Goal: Information Seeking & Learning: Understand process/instructions

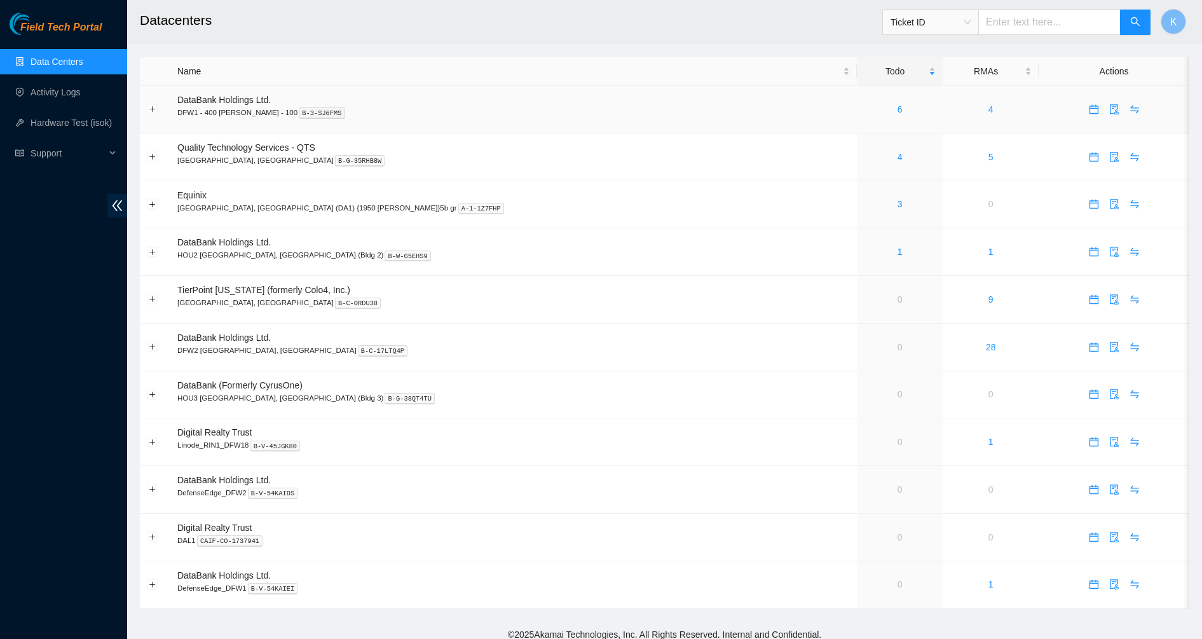
click at [864, 109] on div "6" at bounding box center [900, 109] width 72 height 14
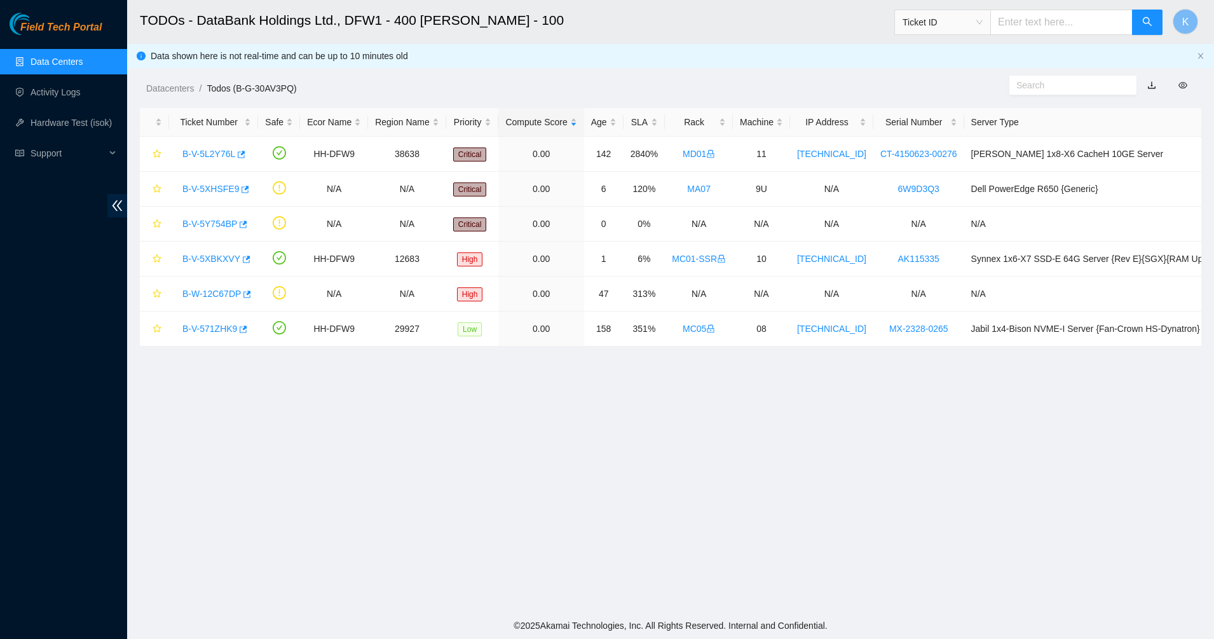
click at [1030, 90] on input "text" at bounding box center [1067, 85] width 103 height 14
paste input "B-V-5Y754BP"
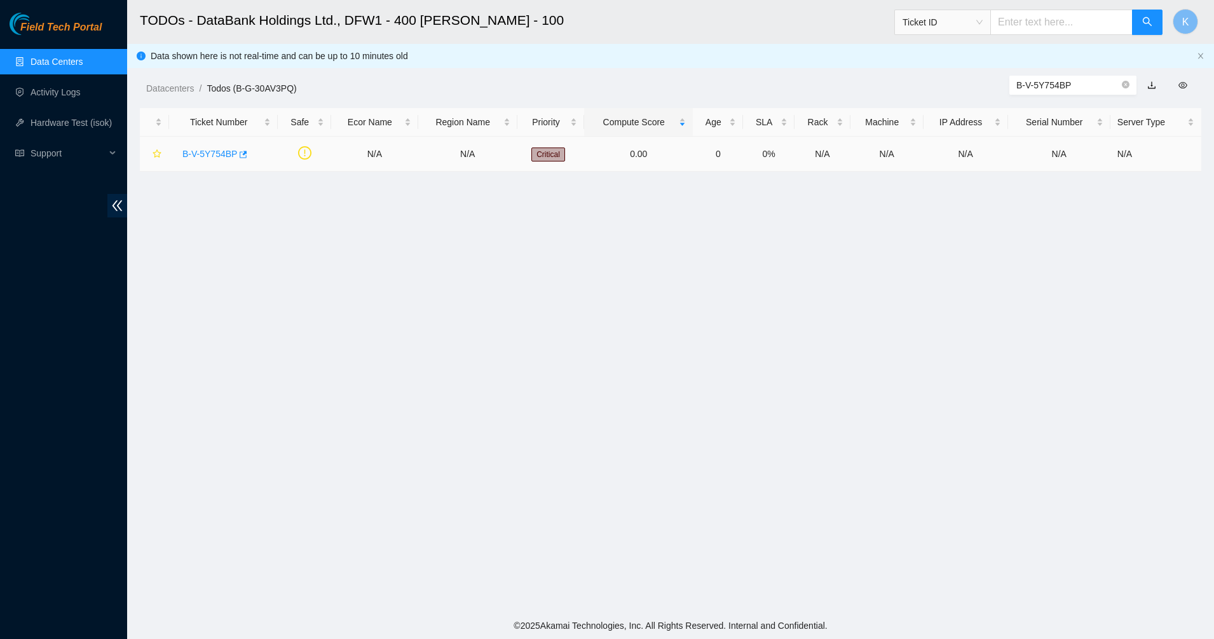
type input "B-V-5Y754BP"
click at [219, 151] on link "B-V-5Y754BP" at bounding box center [209, 154] width 55 height 10
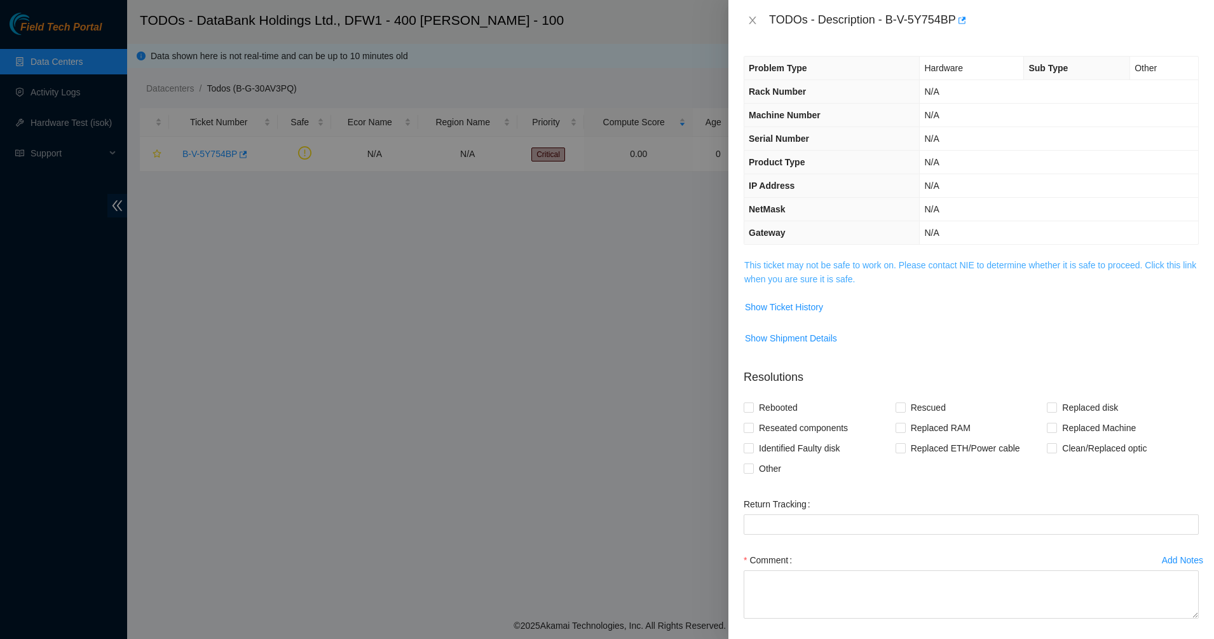
click at [828, 267] on link "This ticket may not be safe to work on. Please contact NIE to determine whether…" at bounding box center [970, 272] width 452 height 24
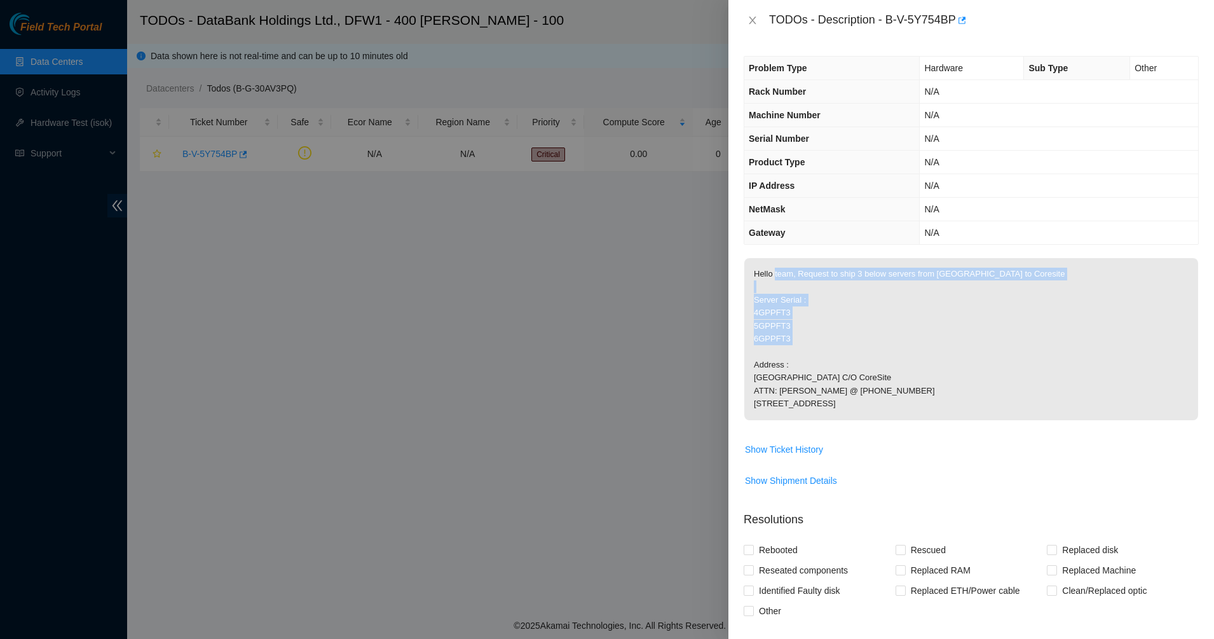
drag, startPoint x: 860, startPoint y: 363, endPoint x: 774, endPoint y: 269, distance: 127.7
click at [774, 269] on p "Hello team, Request to ship 3 below servers from [GEOGRAPHIC_DATA] to Coresite …" at bounding box center [971, 339] width 454 height 162
drag, startPoint x: 774, startPoint y: 269, endPoint x: 934, endPoint y: 421, distance: 220.2
click at [934, 420] on p "Hello team, Request to ship 3 below servers from [GEOGRAPHIC_DATA] to Coresite …" at bounding box center [971, 339] width 454 height 162
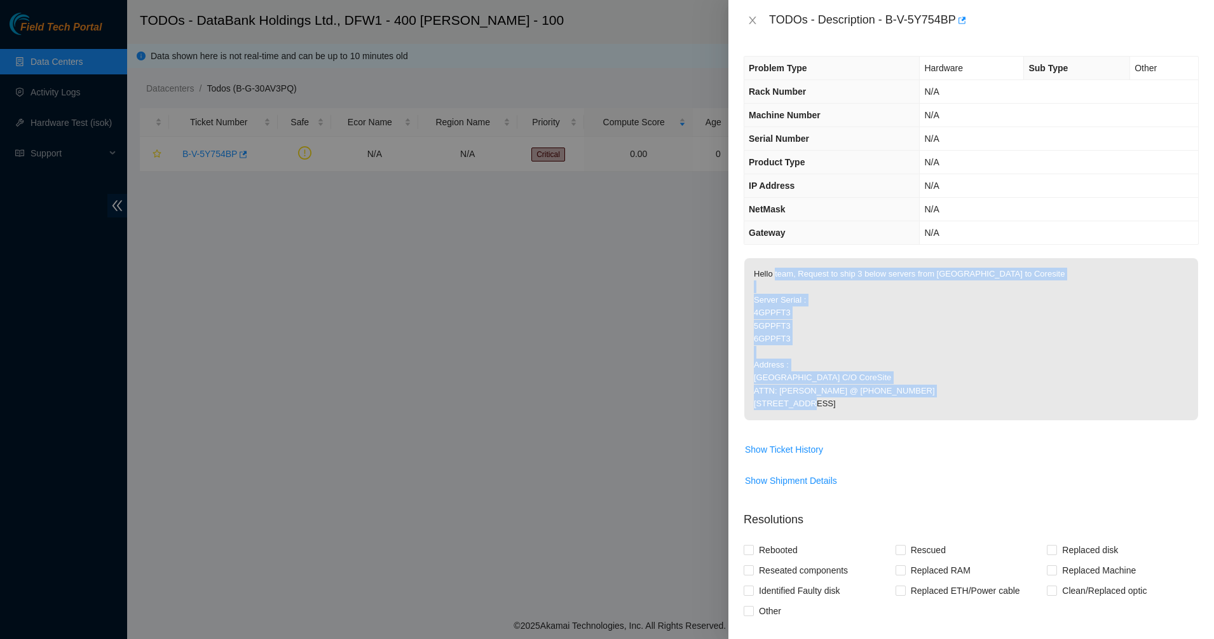
drag, startPoint x: 934, startPoint y: 421, endPoint x: 929, endPoint y: 427, distance: 8.1
click at [934, 420] on p "Hello team, Request to ship 3 below servers from [GEOGRAPHIC_DATA] to Coresite …" at bounding box center [971, 339] width 454 height 162
drag, startPoint x: 927, startPoint y: 427, endPoint x: 837, endPoint y: 365, distance: 108.7
click at [837, 365] on p "Hello team, Request to ship 3 below servers from [GEOGRAPHIC_DATA] to Coresite …" at bounding box center [971, 339] width 454 height 162
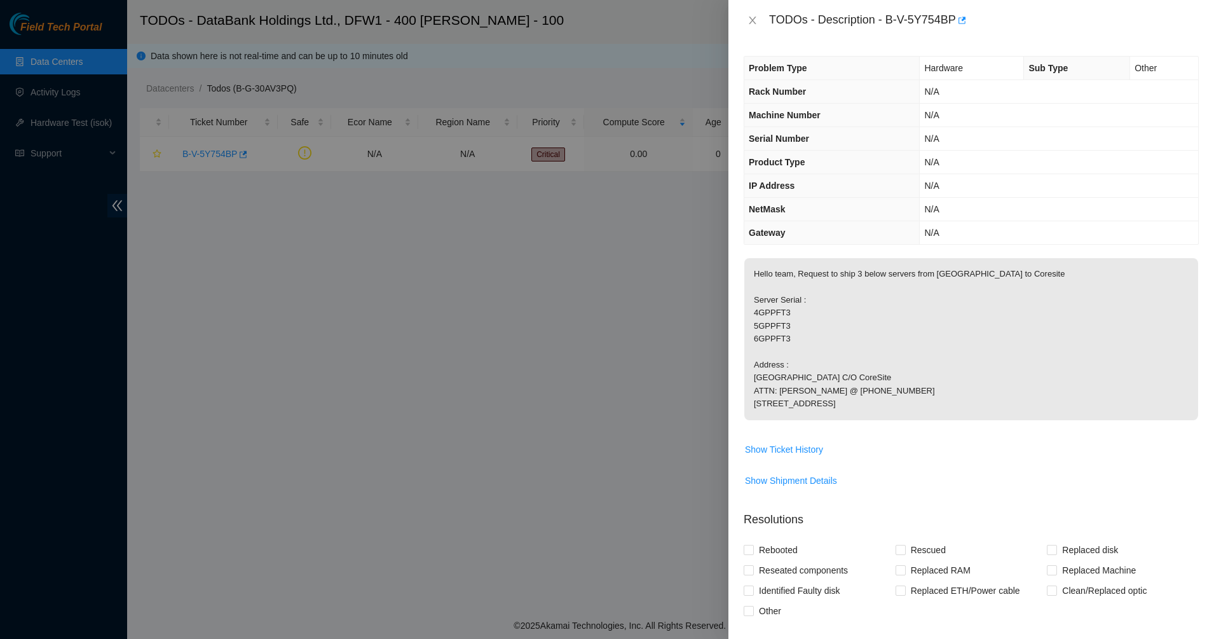
drag, startPoint x: 837, startPoint y: 365, endPoint x: 825, endPoint y: 351, distance: 19.4
click at [837, 364] on p "Hello team, Request to ship 3 below servers from [GEOGRAPHIC_DATA] to Coresite …" at bounding box center [971, 339] width 454 height 162
drag, startPoint x: 809, startPoint y: 331, endPoint x: 846, endPoint y: 444, distance: 118.3
click at [846, 420] on p "Hello team, Request to ship 3 below servers from [GEOGRAPHIC_DATA] to Coresite …" at bounding box center [971, 339] width 454 height 162
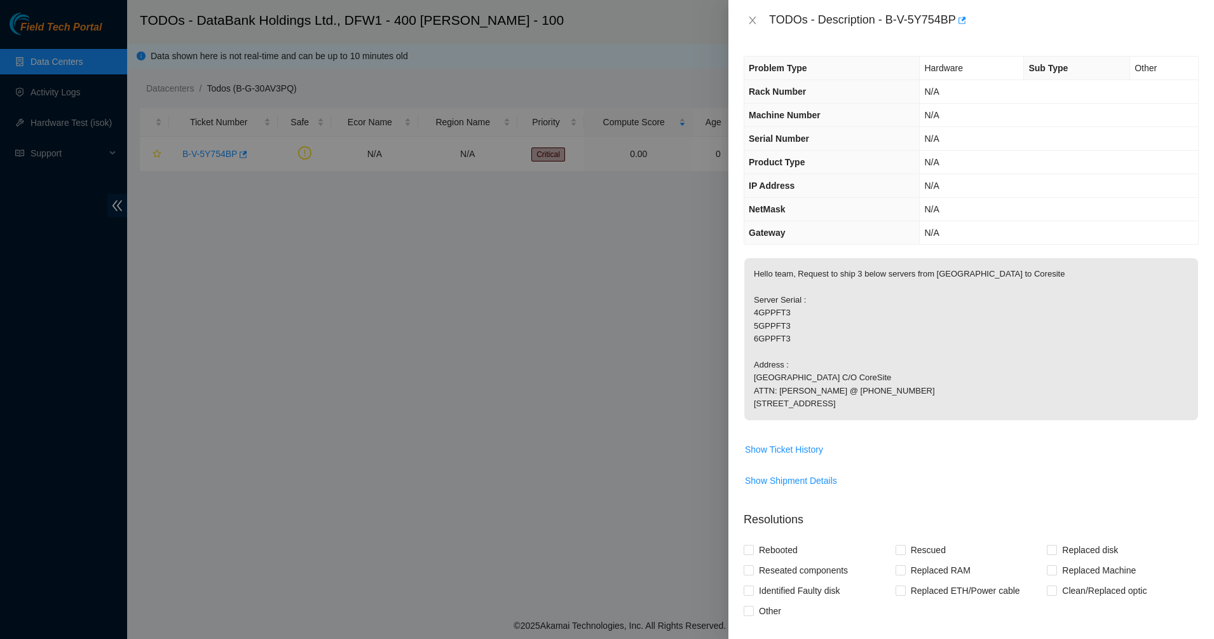
drag, startPoint x: 822, startPoint y: 350, endPoint x: 820, endPoint y: 342, distance: 8.0
click at [820, 343] on p "Hello team, Request to ship 3 below servers from [GEOGRAPHIC_DATA] to Coresite …" at bounding box center [971, 339] width 454 height 162
click at [820, 342] on p "Hello team, Request to ship 3 below servers from [GEOGRAPHIC_DATA] to Coresite …" at bounding box center [971, 339] width 454 height 162
click at [784, 456] on span "Show Ticket History" at bounding box center [784, 449] width 78 height 14
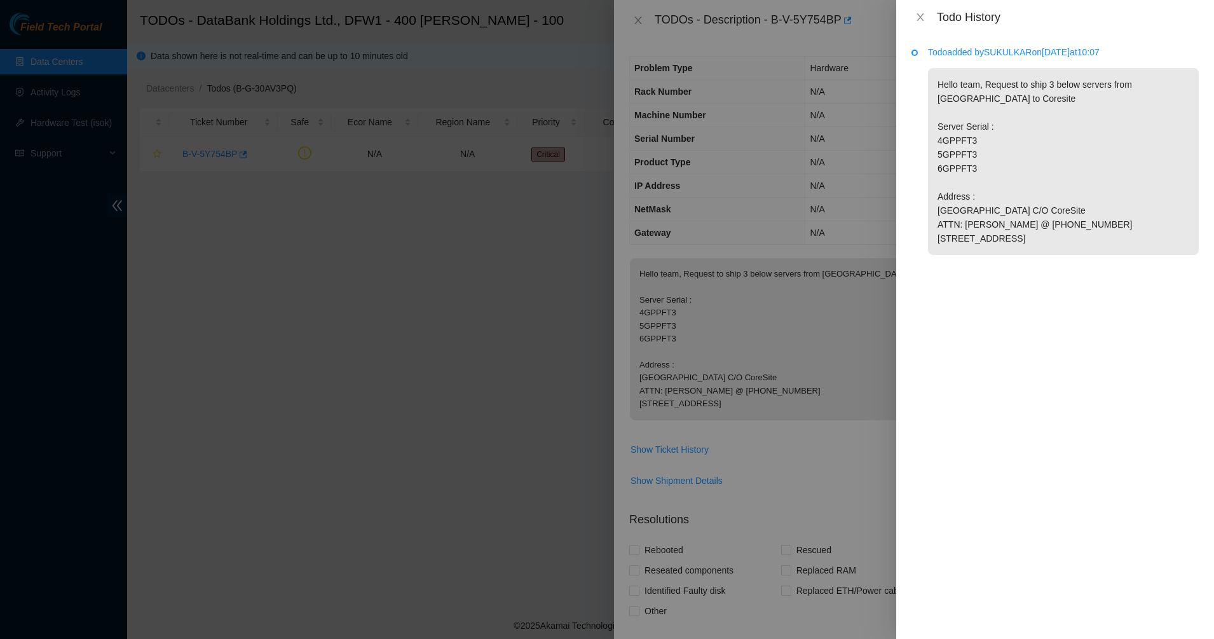
click at [1006, 50] on p "Todo added by [PERSON_NAME] on [DATE] 10:07" at bounding box center [1063, 52] width 271 height 14
click at [1005, 50] on p "Todo added by [PERSON_NAME] on [DATE] 10:07" at bounding box center [1063, 52] width 271 height 14
copy p "SUKULKAR"
click at [919, 20] on icon "close" at bounding box center [920, 17] width 10 height 10
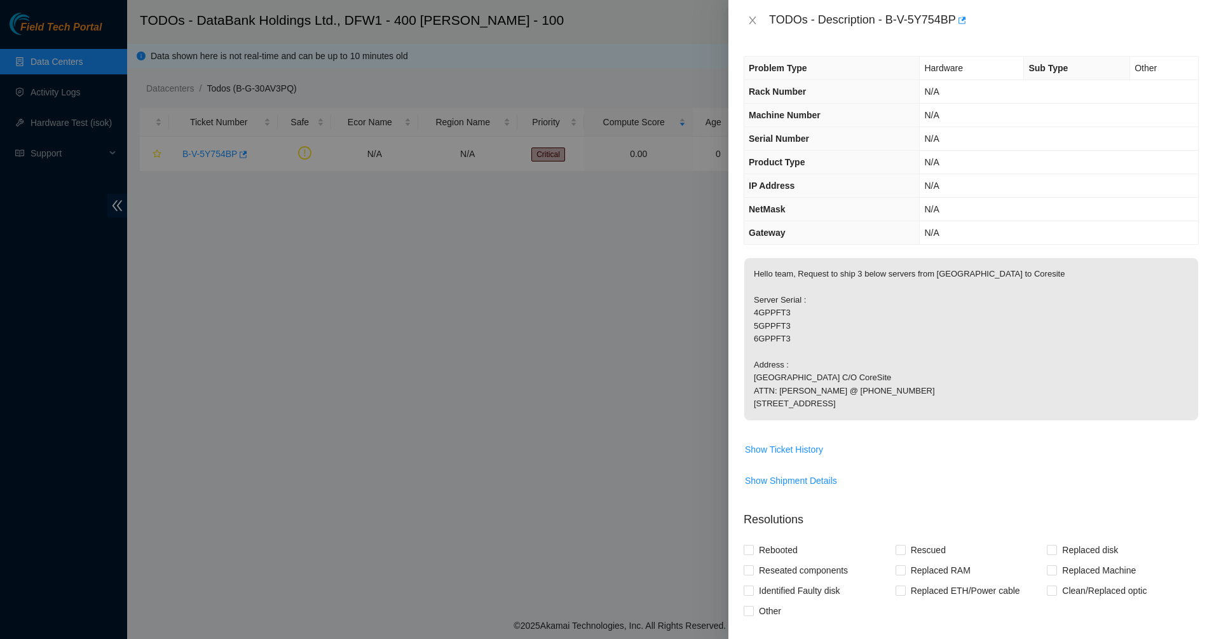
drag, startPoint x: 827, startPoint y: 360, endPoint x: 890, endPoint y: 435, distance: 97.4
click at [890, 420] on p "Hello team, Request to ship 3 below servers from [GEOGRAPHIC_DATA] to Coresite …" at bounding box center [971, 339] width 454 height 162
click at [789, 459] on button "Show Ticket History" at bounding box center [783, 449] width 79 height 20
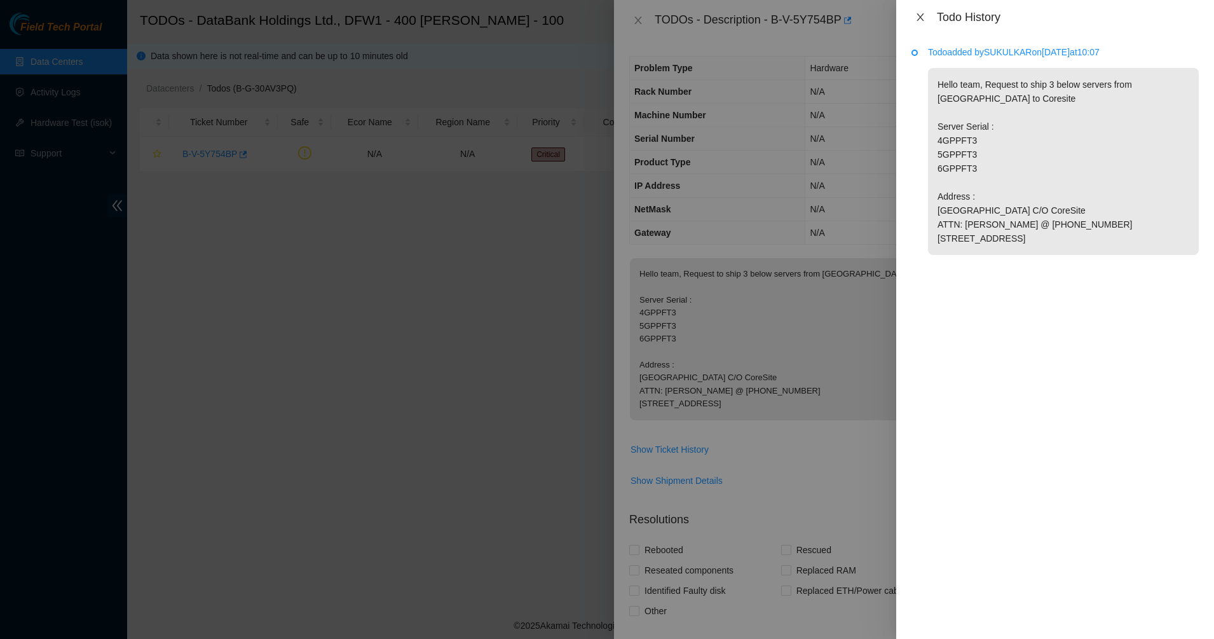
click at [920, 18] on icon "close" at bounding box center [920, 17] width 10 height 10
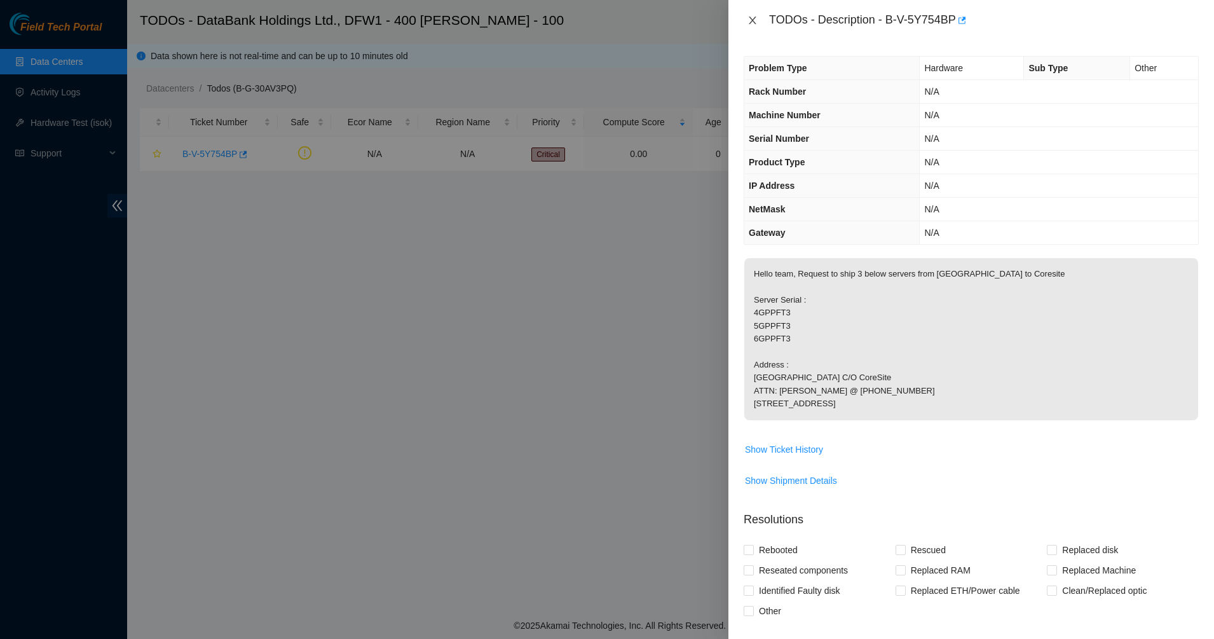
drag, startPoint x: 752, startPoint y: 20, endPoint x: 732, endPoint y: 27, distance: 20.7
click at [752, 20] on icon "close" at bounding box center [752, 20] width 10 height 10
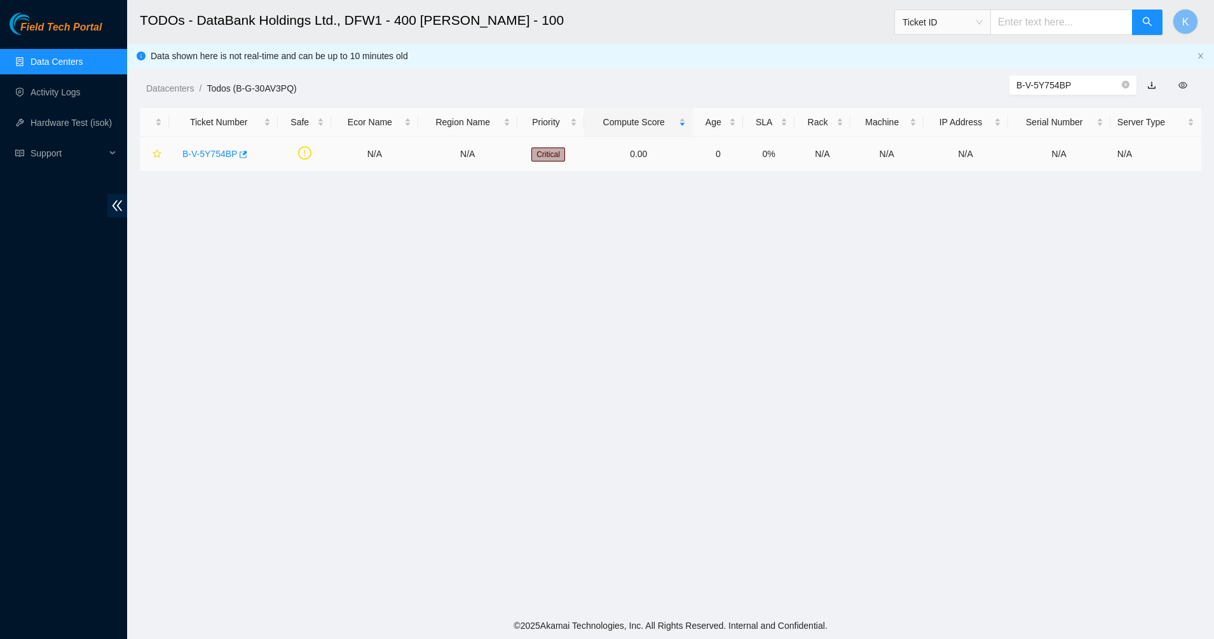
click at [206, 149] on link "B-V-5Y754BP" at bounding box center [209, 154] width 55 height 10
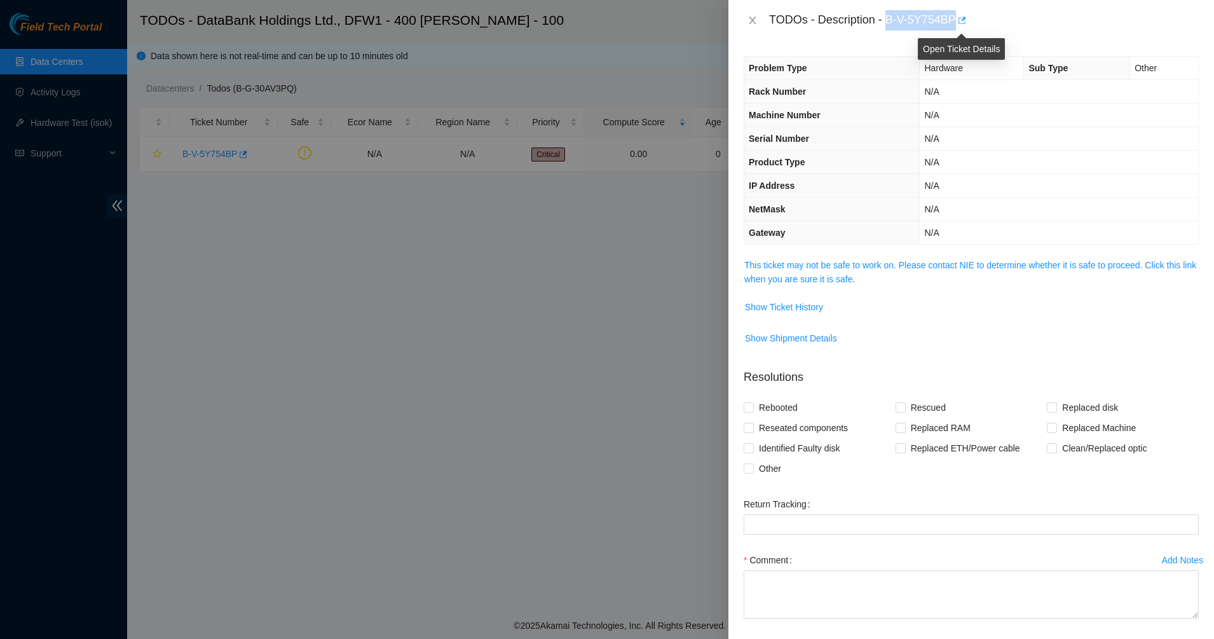
drag, startPoint x: 886, startPoint y: 19, endPoint x: 960, endPoint y: 21, distance: 74.4
click at [960, 21] on div "TODOs - Description - B-V-5Y754BP" at bounding box center [984, 20] width 430 height 20
copy div "B-V-5Y754BP"
click at [764, 276] on link "This ticket may not be safe to work on. Please contact NIE to determine whether…" at bounding box center [970, 272] width 452 height 24
